Goal: Task Accomplishment & Management: Use online tool/utility

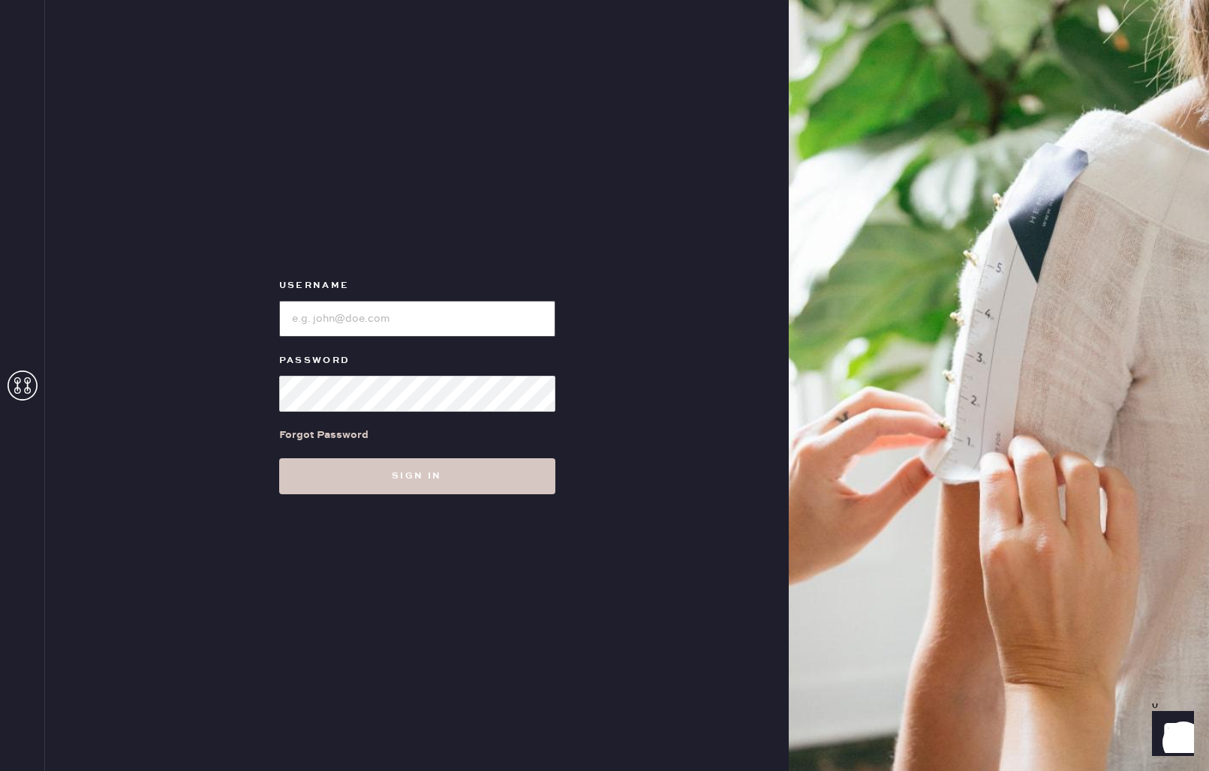
type input "reformationgeorgetown"
click at [439, 484] on button "Sign in" at bounding box center [417, 476] width 276 height 36
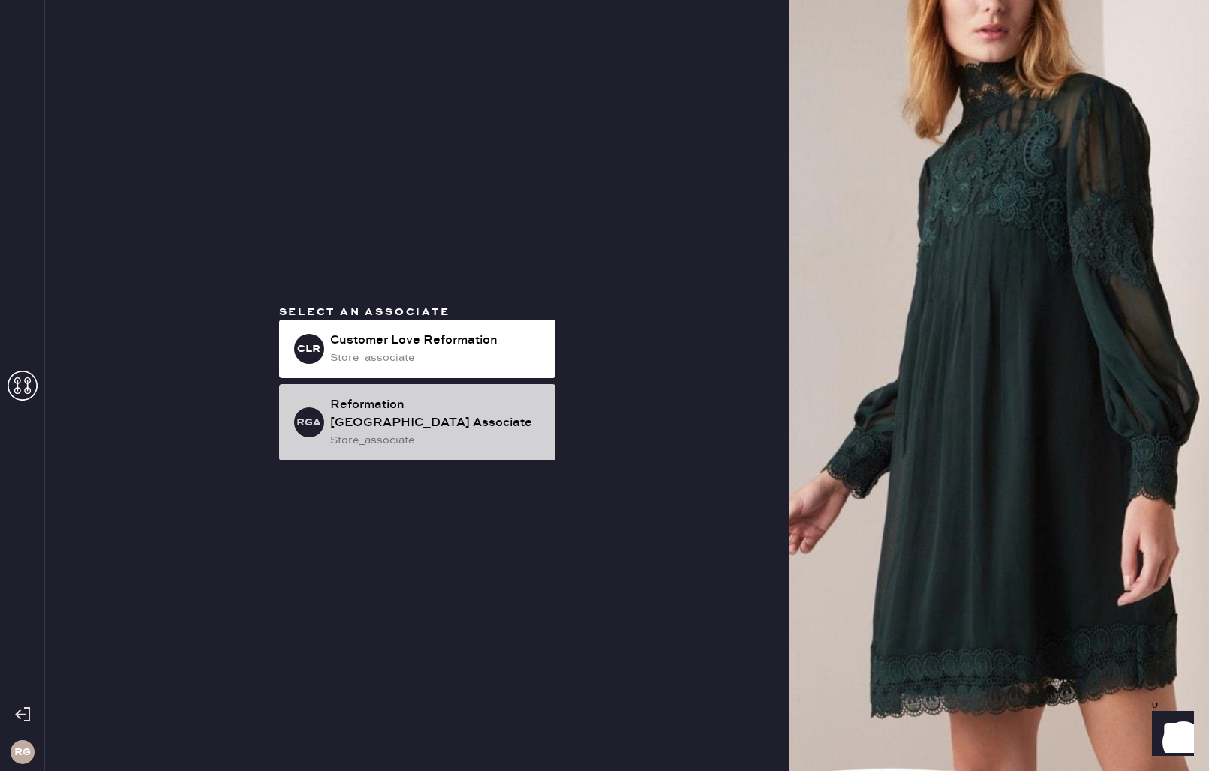
click at [405, 422] on div "Reformation [GEOGRAPHIC_DATA] Associate" at bounding box center [436, 414] width 213 height 36
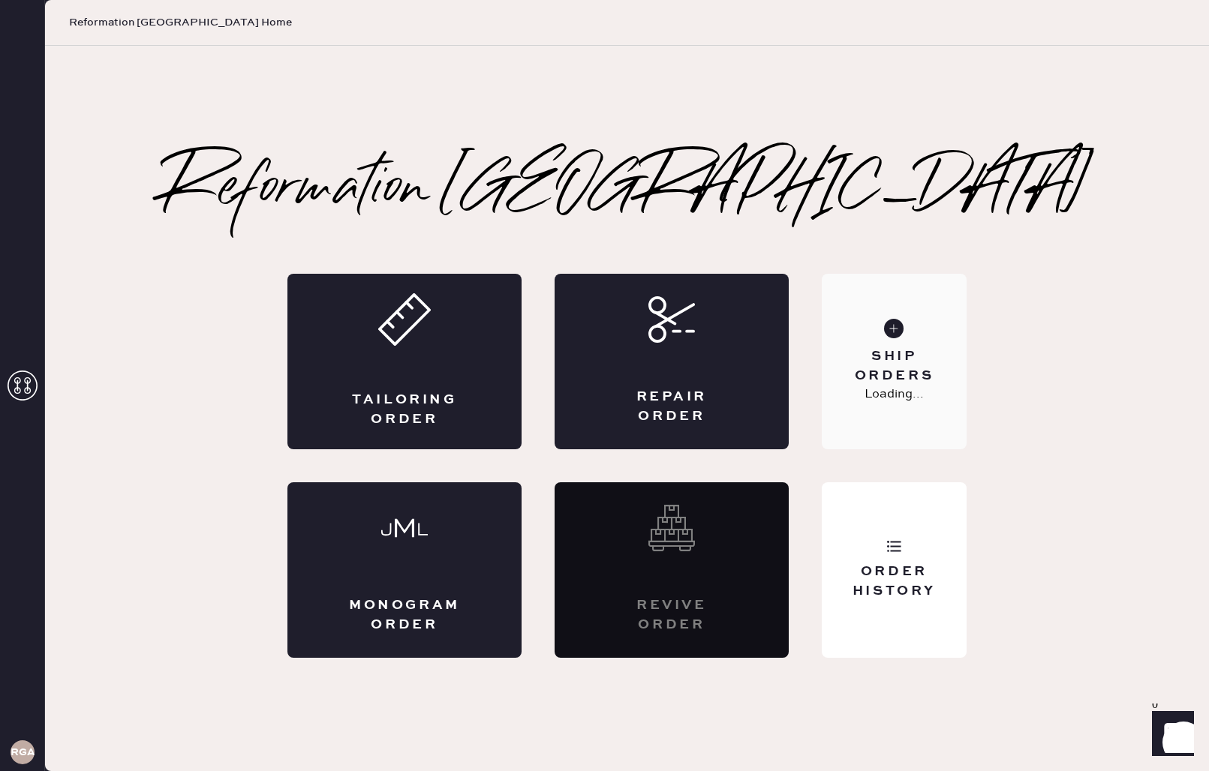
click at [920, 362] on div "Ship Orders" at bounding box center [893, 366] width 121 height 38
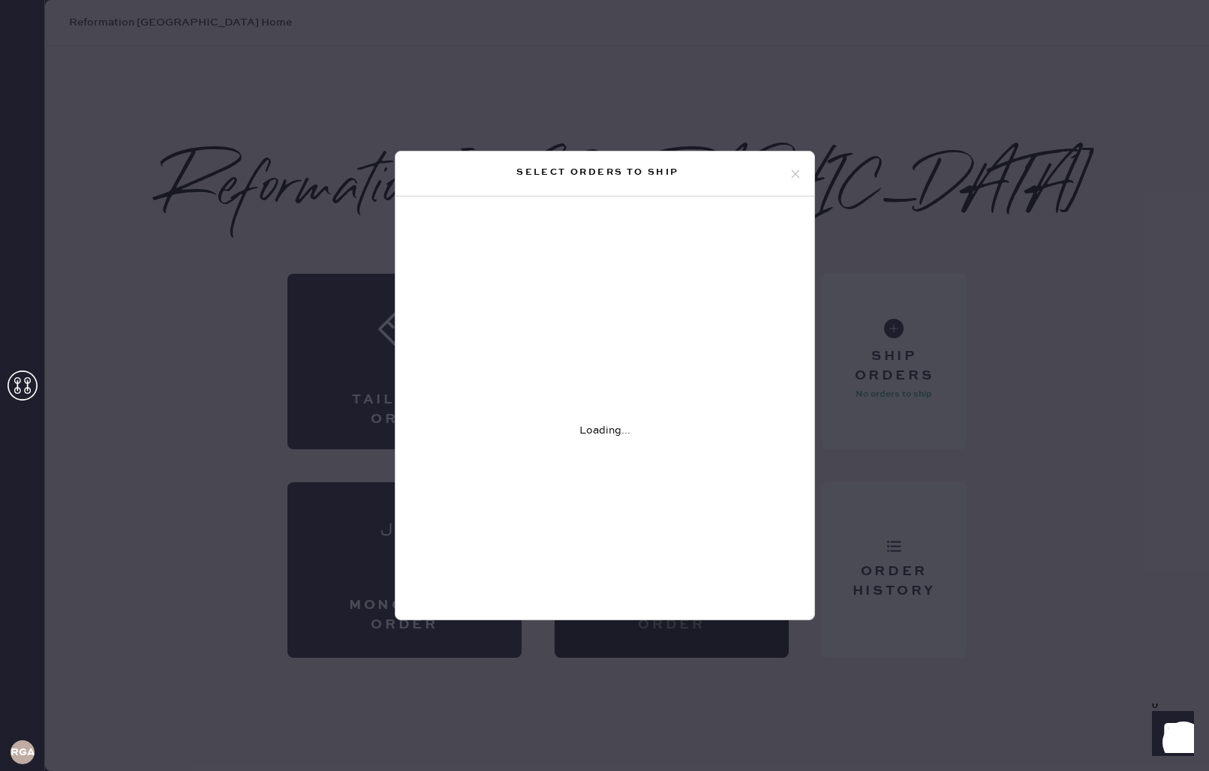
click at [1103, 185] on div "Select orders to ship Loading..." at bounding box center [604, 385] width 1209 height 771
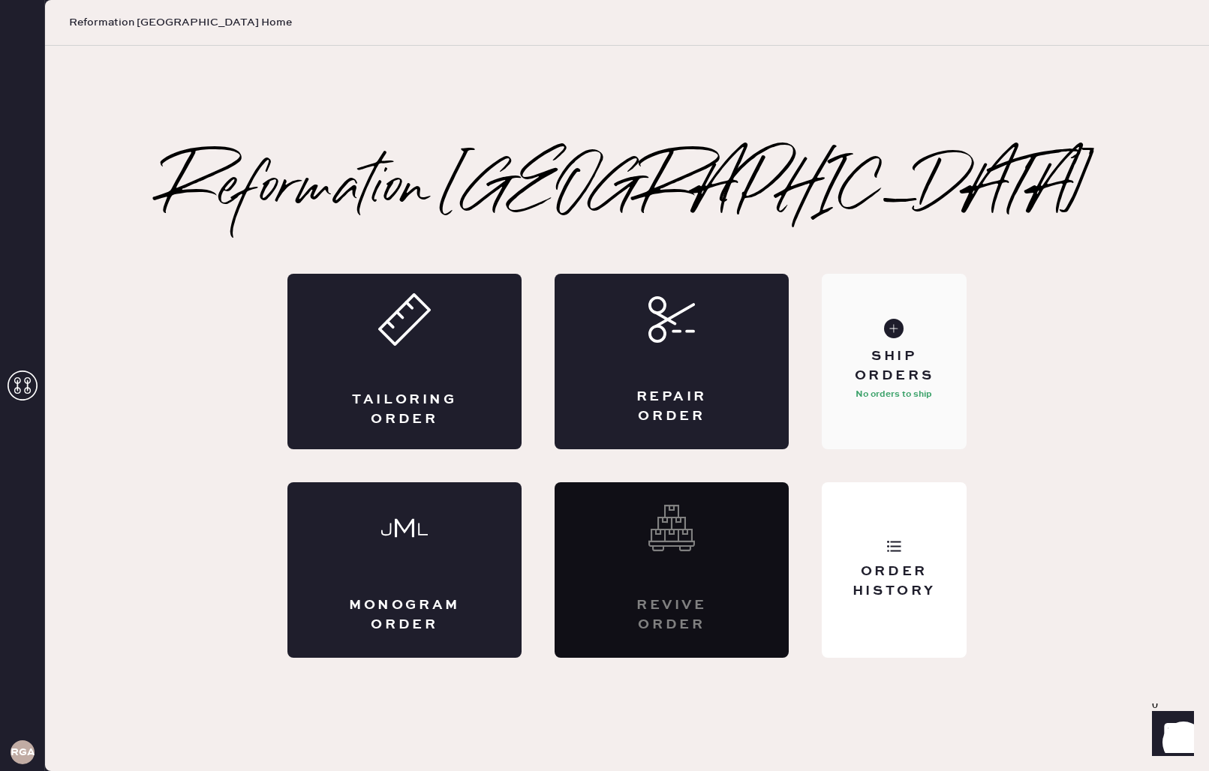
click at [907, 375] on div "Ship Orders" at bounding box center [893, 366] width 121 height 38
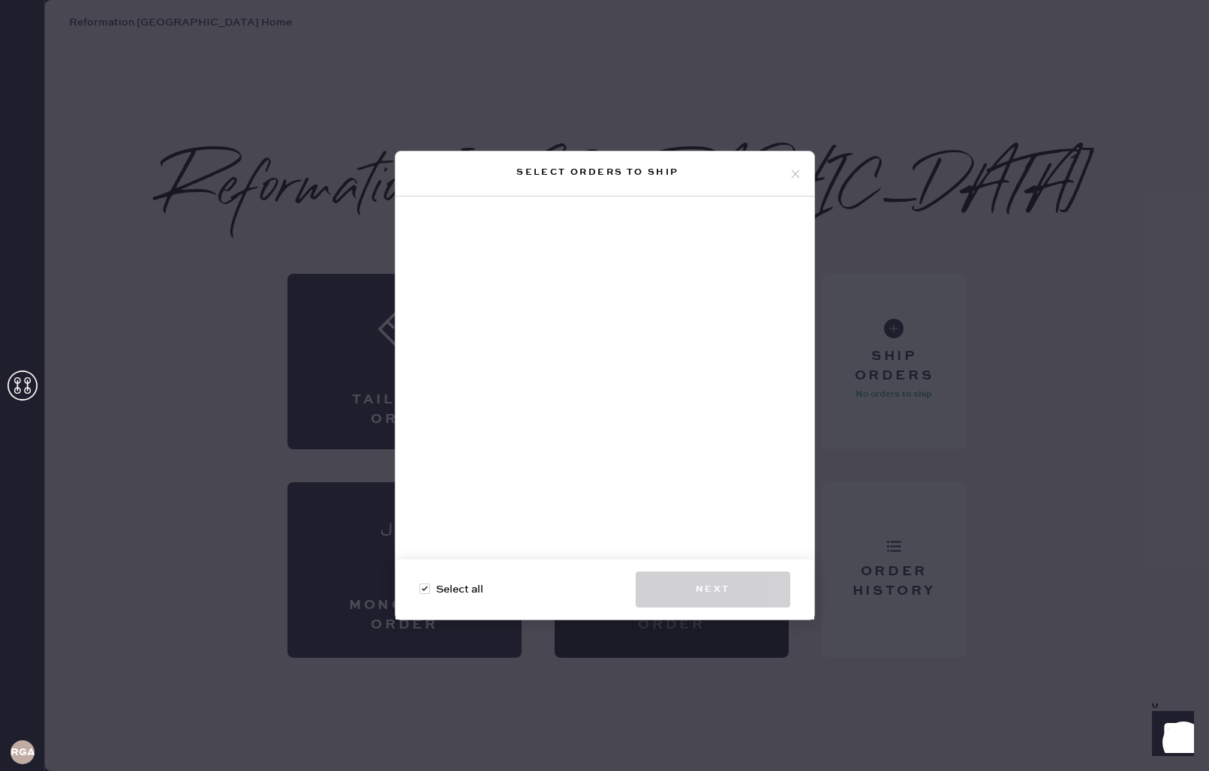
click at [1091, 215] on div "Select orders to ship Select all Next" at bounding box center [604, 385] width 1209 height 771
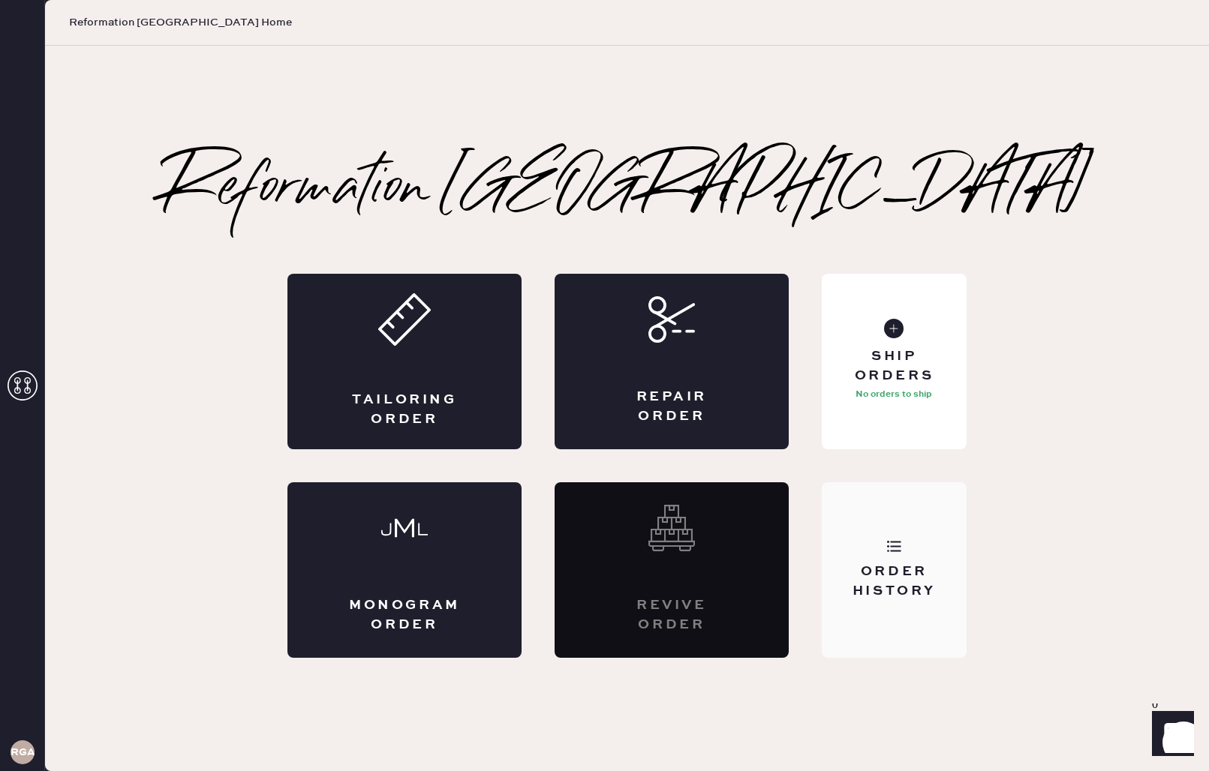
click at [896, 533] on div "Order History" at bounding box center [893, 570] width 145 height 176
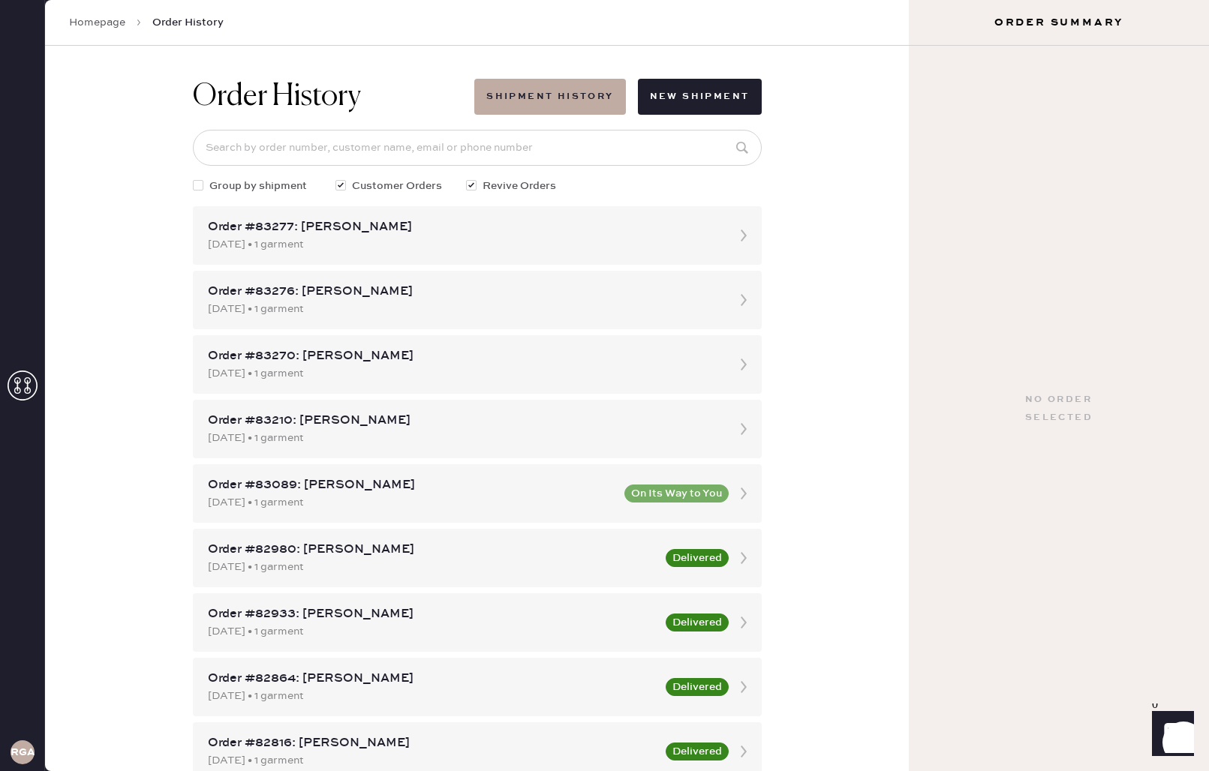
click at [94, 27] on link "Homepage" at bounding box center [97, 22] width 56 height 15
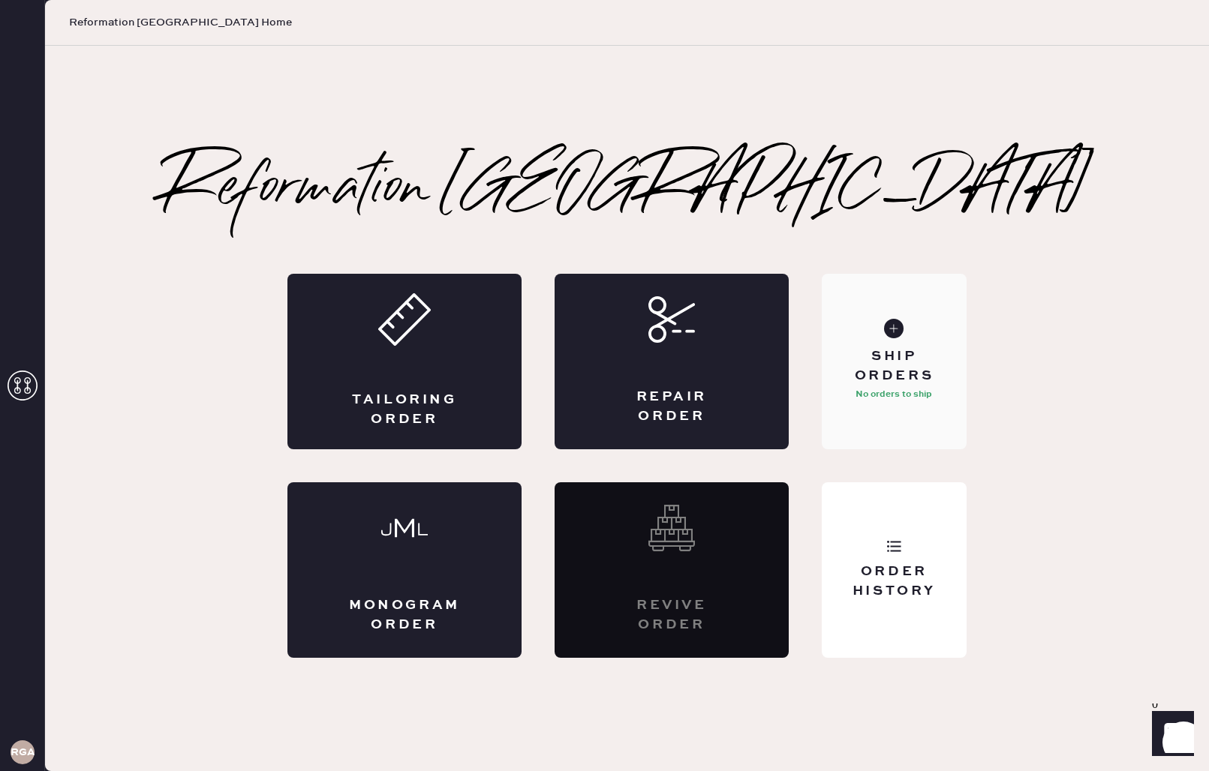
click at [864, 404] on div "Ship Orders No orders to ship" at bounding box center [893, 362] width 145 height 176
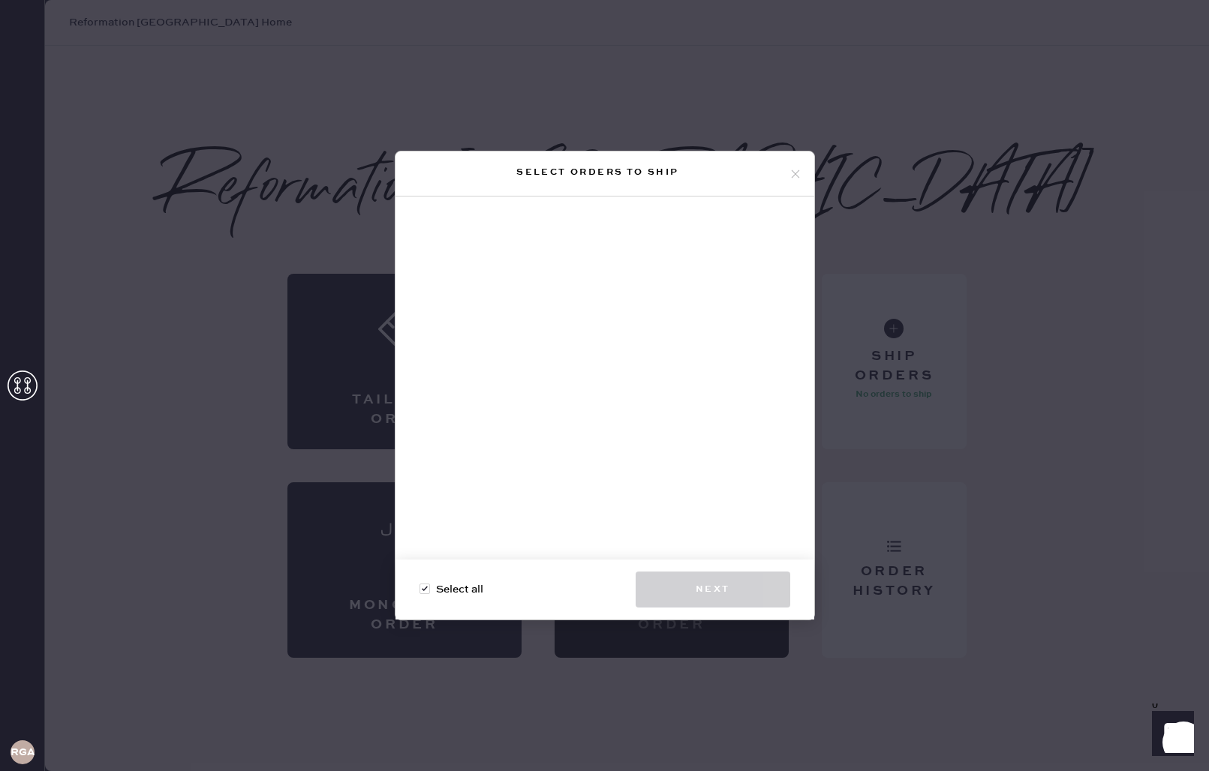
drag, startPoint x: 1056, startPoint y: 272, endPoint x: 1039, endPoint y: 277, distance: 18.0
click at [1056, 272] on div "Select orders to ship Select all Next" at bounding box center [604, 385] width 1209 height 771
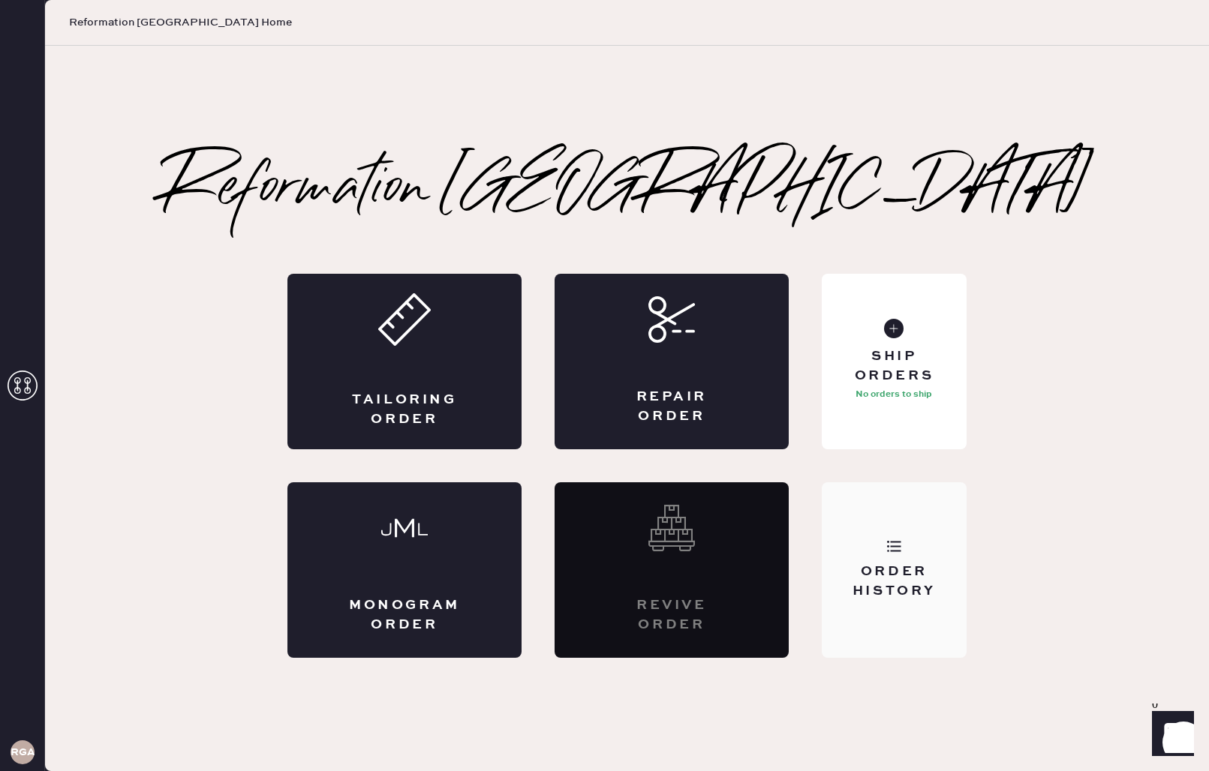
click at [924, 601] on div "Order History" at bounding box center [893, 570] width 145 height 176
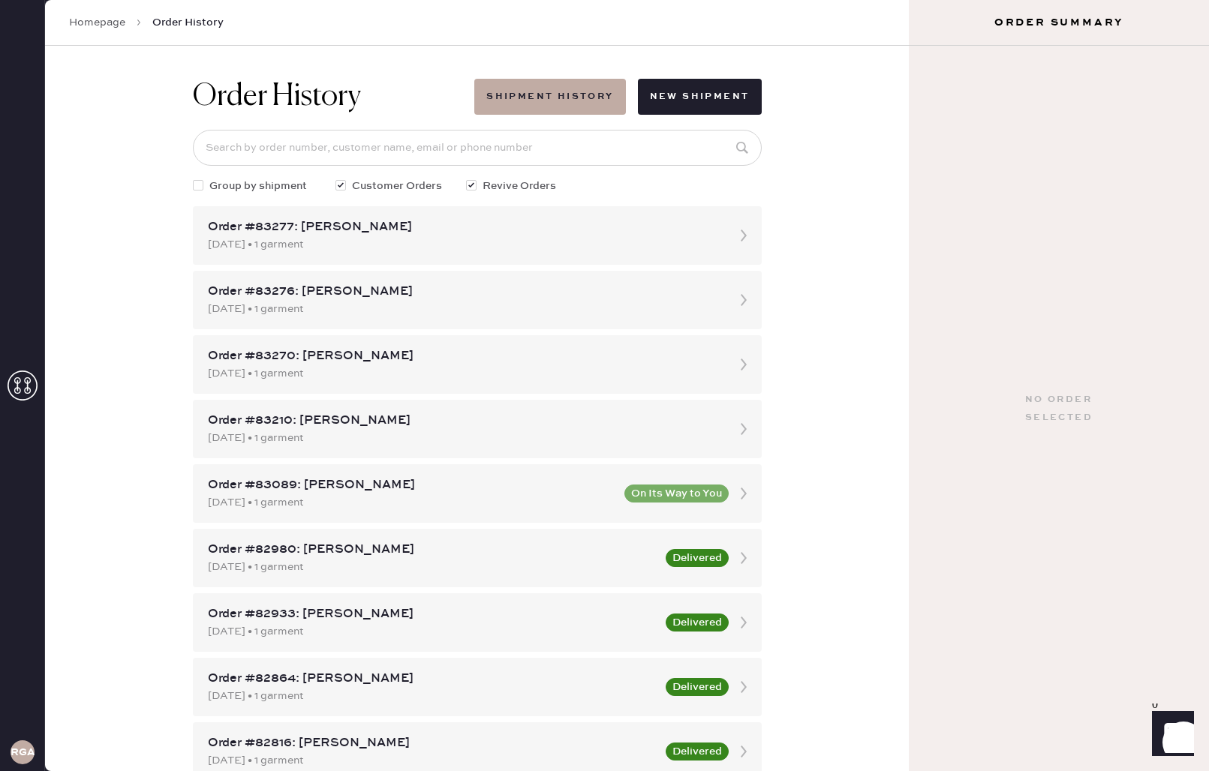
click at [104, 26] on link "Homepage" at bounding box center [97, 22] width 56 height 15
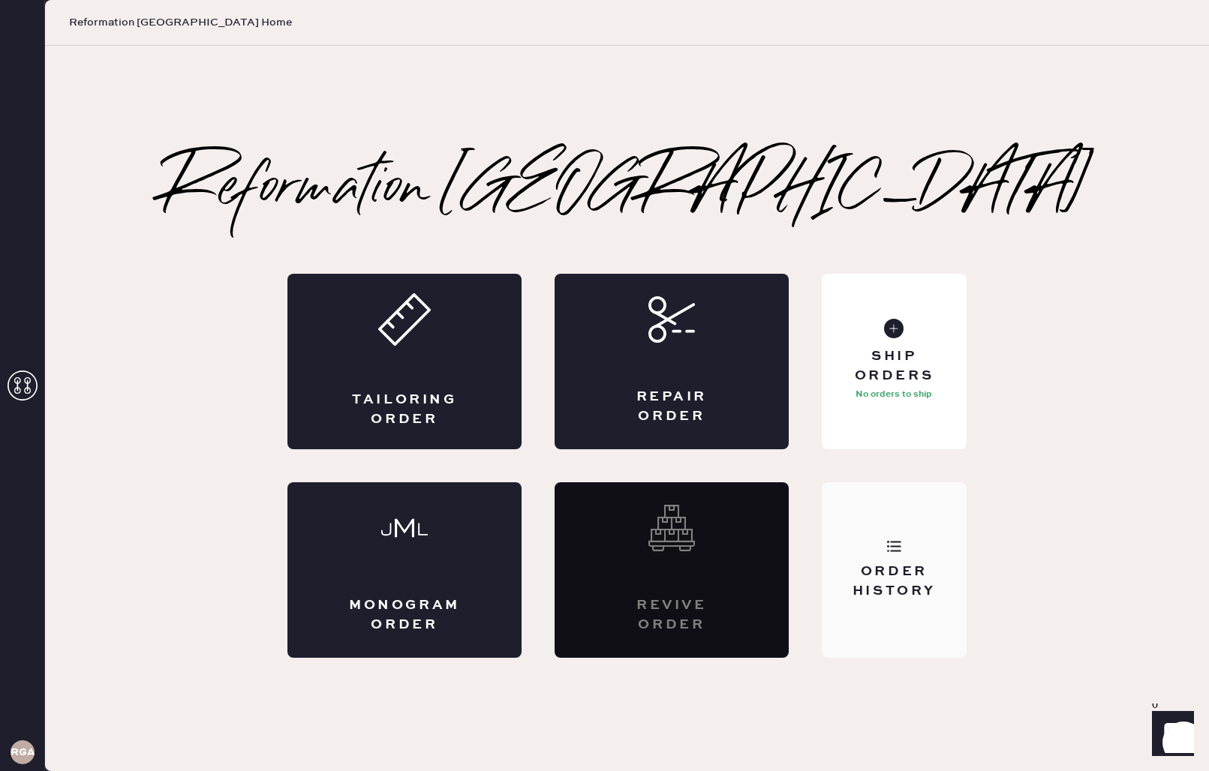
click at [915, 547] on div "Order History" at bounding box center [893, 570] width 145 height 176
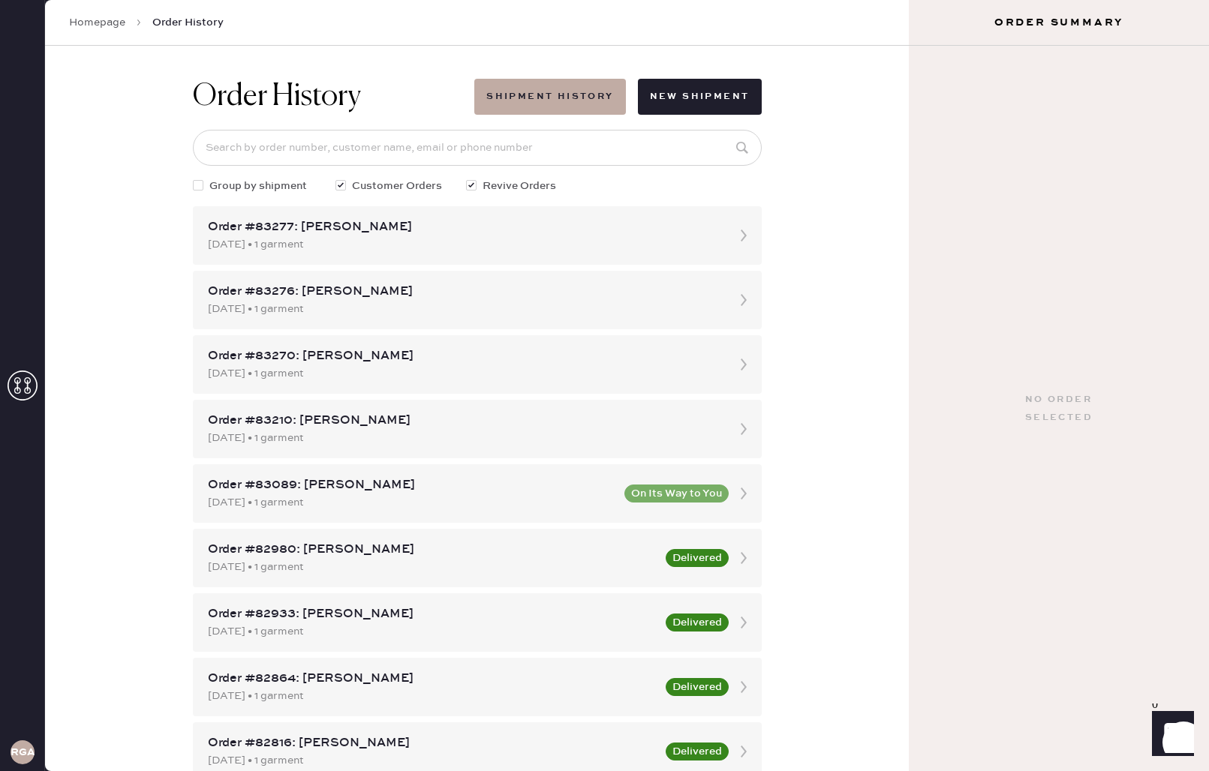
click at [200, 187] on div at bounding box center [198, 185] width 11 height 11
click at [194, 179] on input "Group by shipment" at bounding box center [193, 178] width 1 height 1
checkbox input "true"
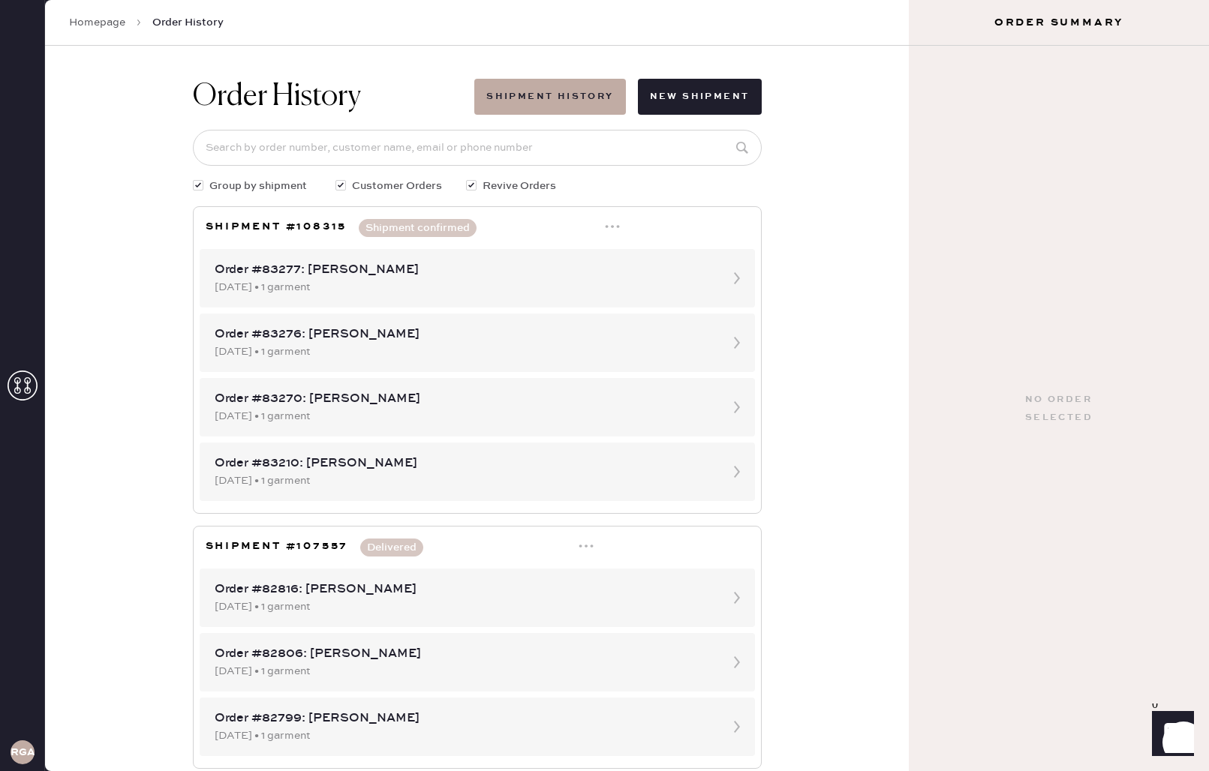
click at [614, 229] on icon at bounding box center [612, 226] width 15 height 15
click at [820, 257] on div "Order History Shipment History New Shipment Group by shipment Customer Orders R…" at bounding box center [477, 408] width 864 height 725
click at [110, 20] on link "Homepage" at bounding box center [97, 22] width 56 height 15
